Goal: Download file/media

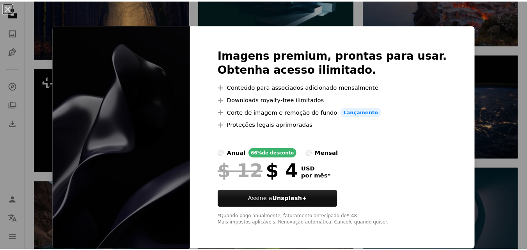
scroll to position [468, 0]
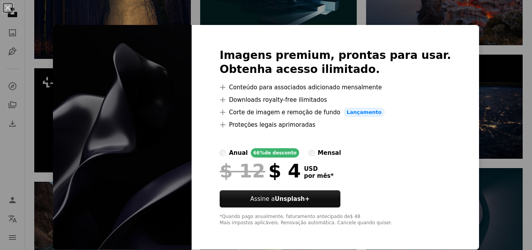
click at [121, 122] on img at bounding box center [122, 137] width 139 height 224
click at [7, 10] on button "An X shape" at bounding box center [7, 7] width 9 height 9
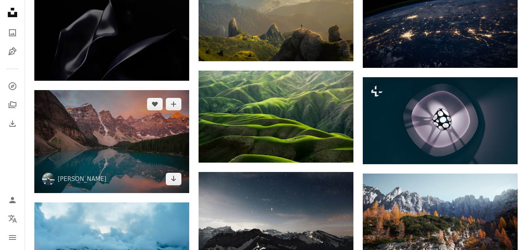
scroll to position [281, 0]
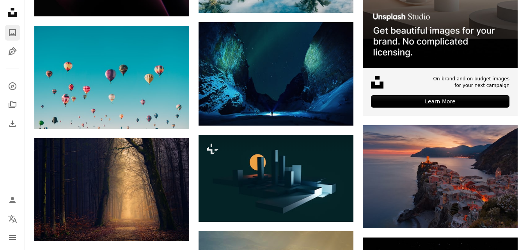
click at [15, 33] on icon "A photo" at bounding box center [12, 32] width 9 height 9
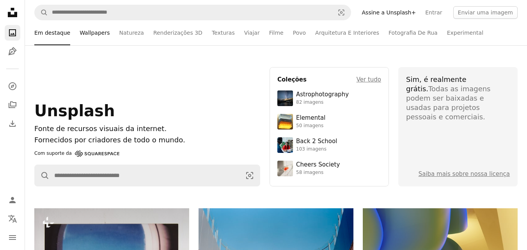
click at [81, 34] on link "Wallpapers" at bounding box center [95, 32] width 30 height 25
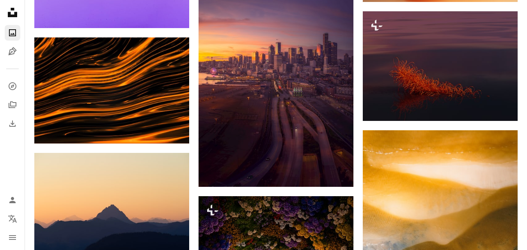
scroll to position [1325, 0]
